Goal: Task Accomplishment & Management: Use online tool/utility

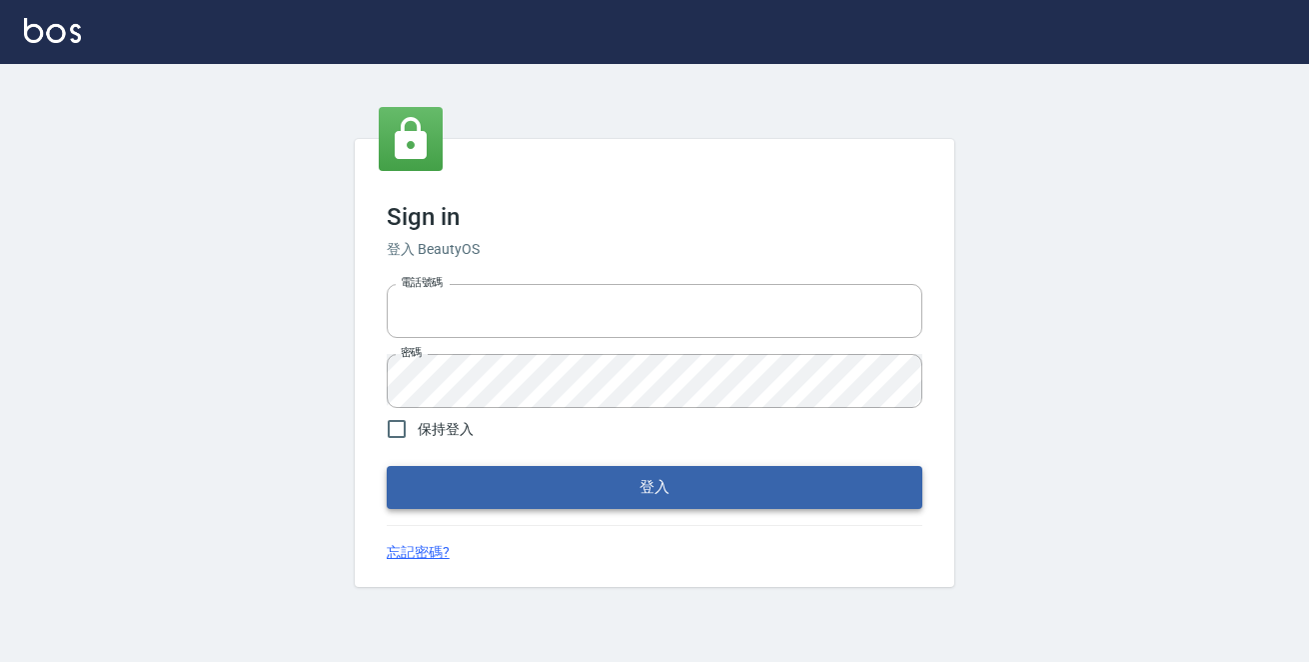
type input "0229470385"
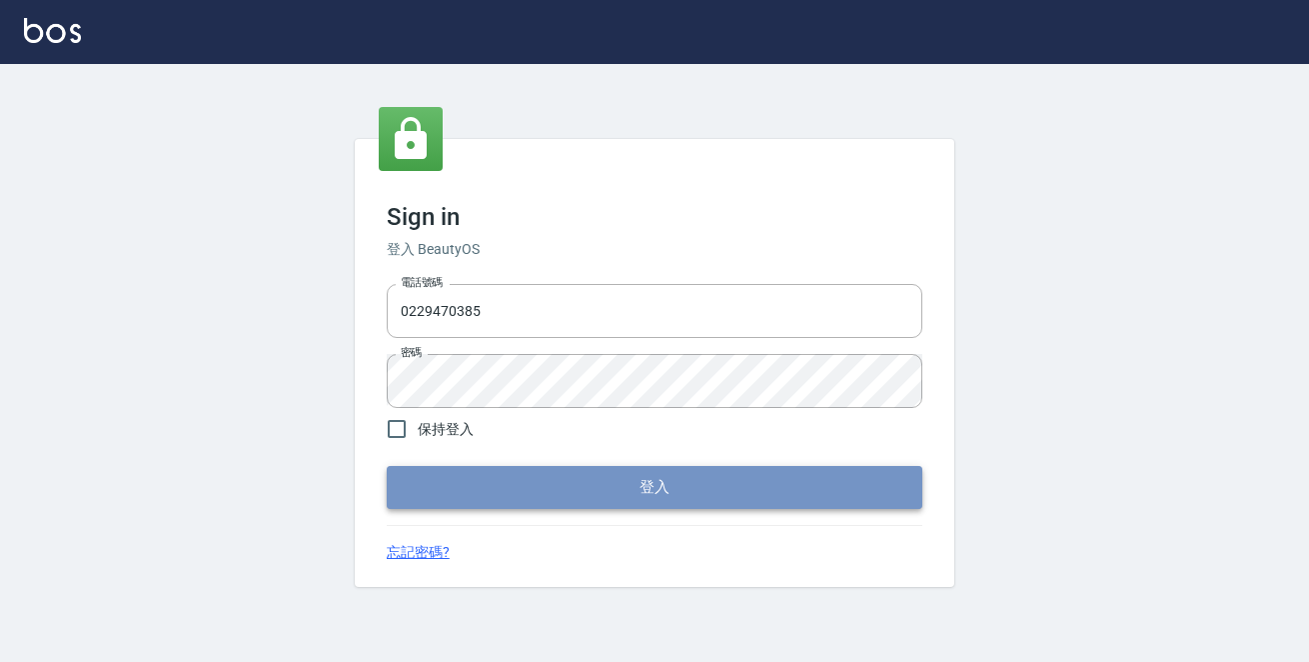
click at [525, 470] on button "登入" at bounding box center [655, 487] width 536 height 42
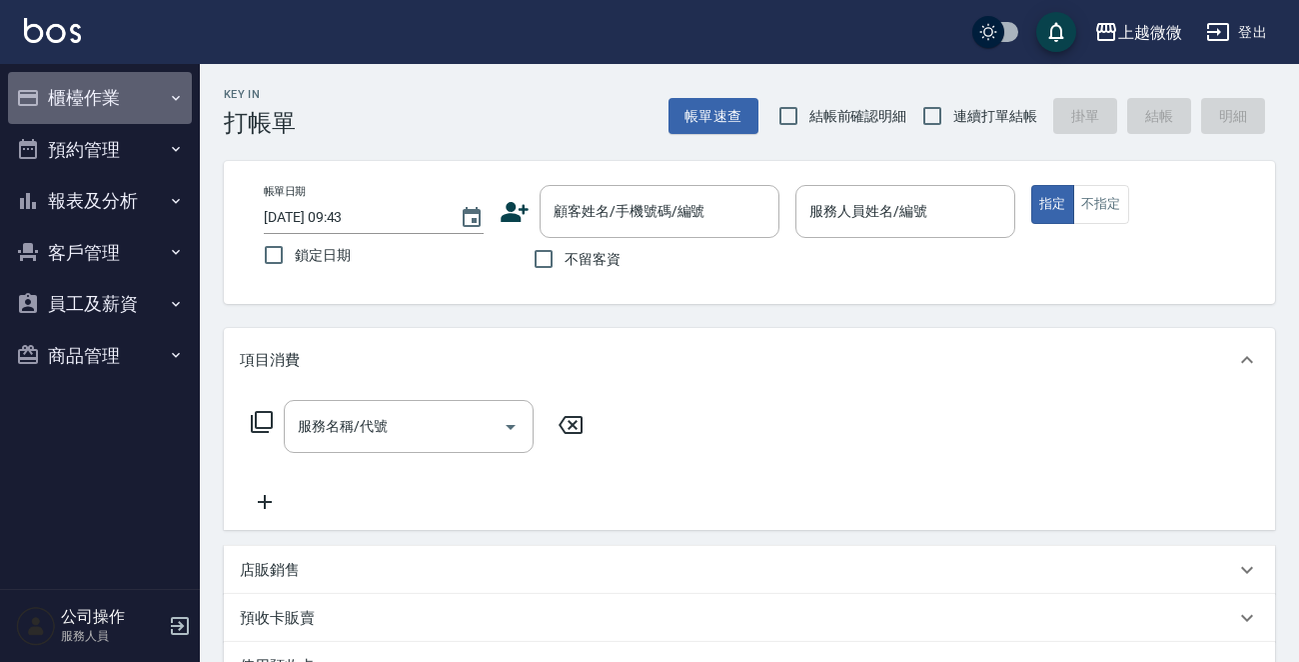
click at [67, 90] on button "櫃檯作業" at bounding box center [100, 98] width 184 height 52
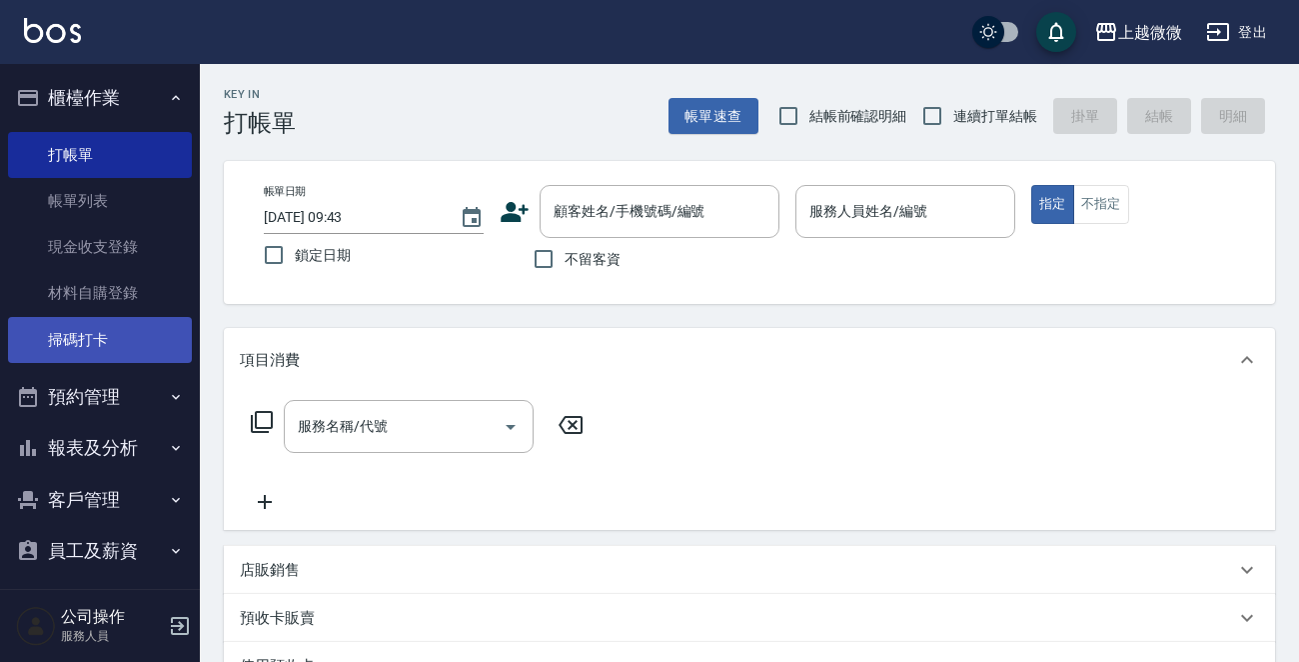
click at [82, 333] on link "掃碼打卡" at bounding box center [100, 340] width 184 height 46
